Goal: Transaction & Acquisition: Purchase product/service

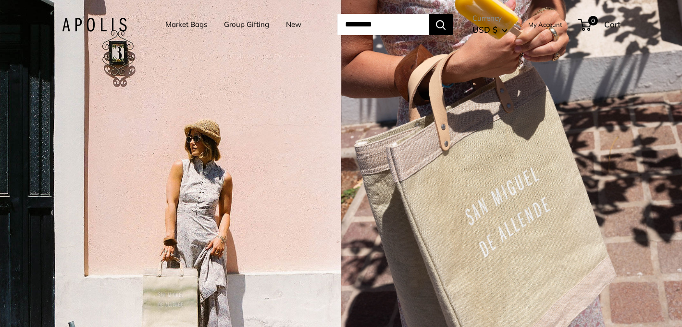
click at [185, 27] on link "Market Bags" at bounding box center [186, 24] width 42 height 13
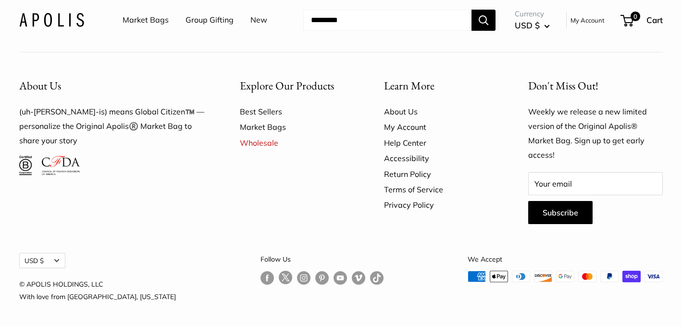
scroll to position [2781, 0]
click at [80, 19] on img at bounding box center [51, 20] width 65 height 14
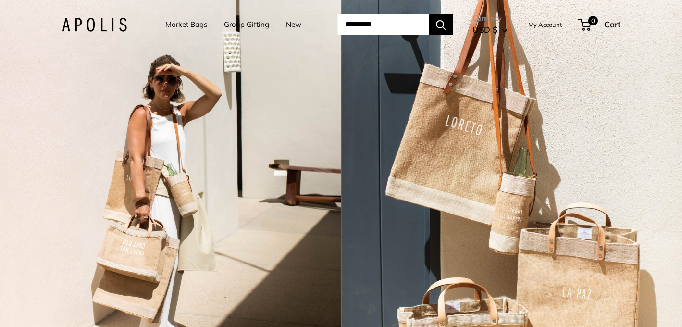
click at [169, 24] on link "Market Bags" at bounding box center [186, 24] width 42 height 13
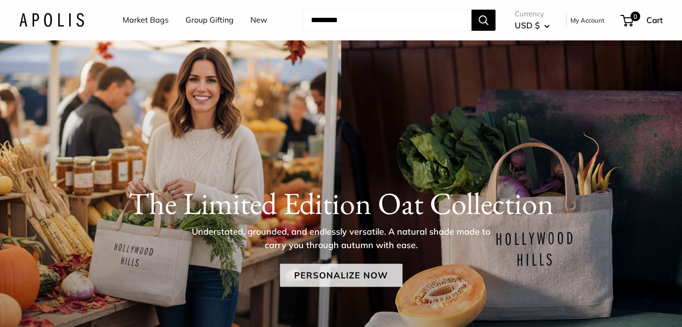
click at [343, 268] on link "Personalize Now" at bounding box center [341, 275] width 123 height 23
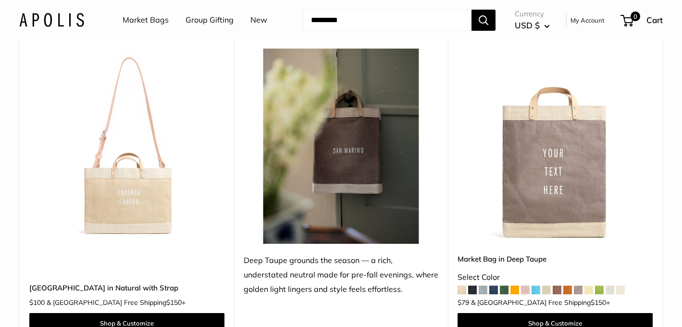
scroll to position [1445, 0]
